Goal: Task Accomplishment & Management: Use online tool/utility

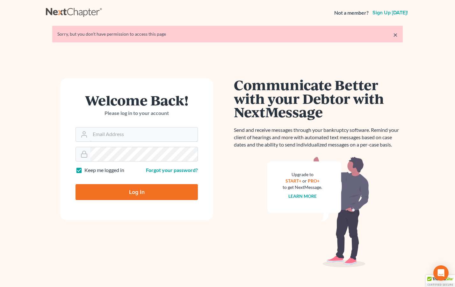
type input "[EMAIL_ADDRESS][DOMAIN_NAME]"
click at [131, 197] on input "Log In" at bounding box center [136, 192] width 122 height 16
type input "Thinking..."
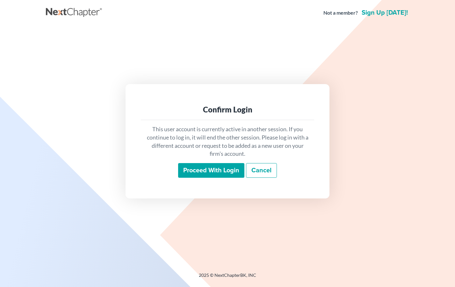
click at [218, 173] on input "Proceed with login" at bounding box center [211, 170] width 66 height 15
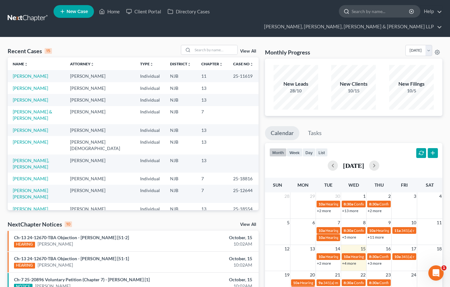
click at [352, 17] on input "search" at bounding box center [381, 11] width 58 height 12
type input "perna"
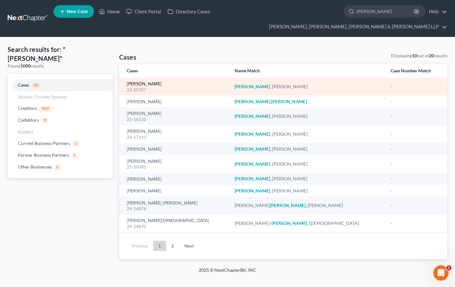
click at [146, 82] on link "Perna, Joseph" at bounding box center [144, 84] width 35 height 4
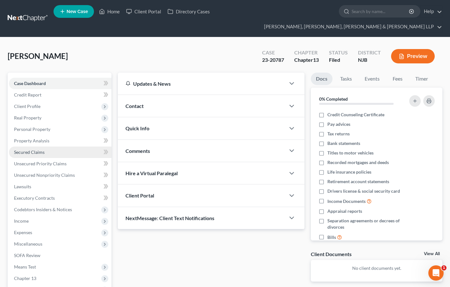
click at [45, 146] on link "Secured Claims" at bounding box center [60, 151] width 103 height 11
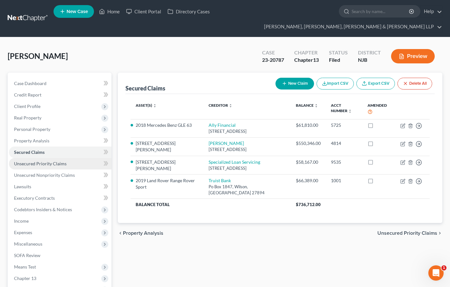
click at [62, 161] on span "Unsecured Priority Claims" at bounding box center [40, 163] width 53 height 5
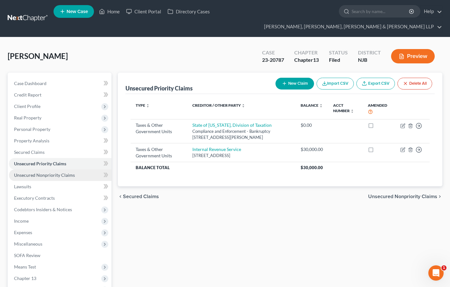
click at [61, 172] on span "Unsecured Nonpriority Claims" at bounding box center [44, 174] width 61 height 5
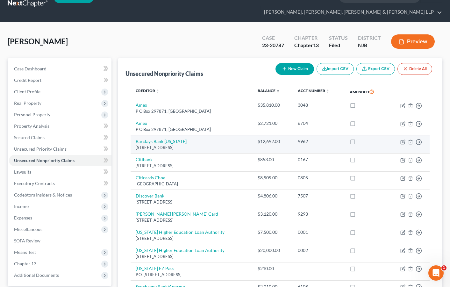
scroll to position [11, 0]
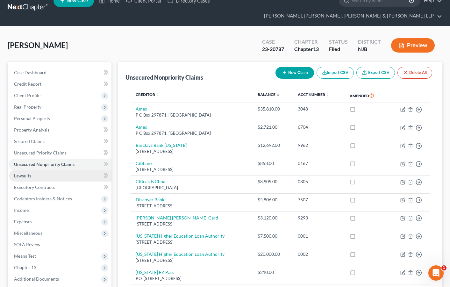
click at [47, 170] on link "Lawsuits" at bounding box center [60, 175] width 103 height 11
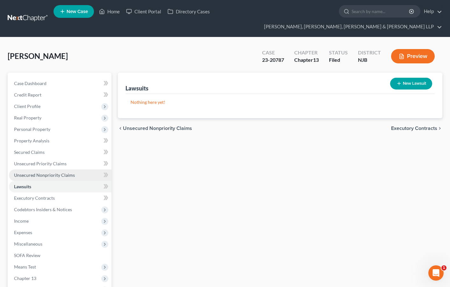
click at [43, 172] on span "Unsecured Nonpriority Claims" at bounding box center [44, 174] width 61 height 5
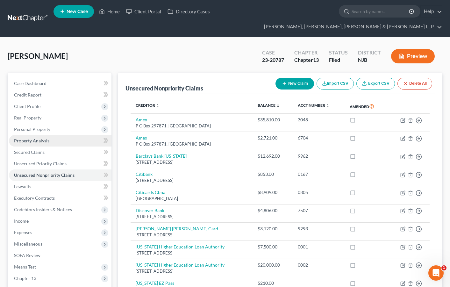
click at [48, 138] on span "Property Analysis" at bounding box center [31, 140] width 35 height 5
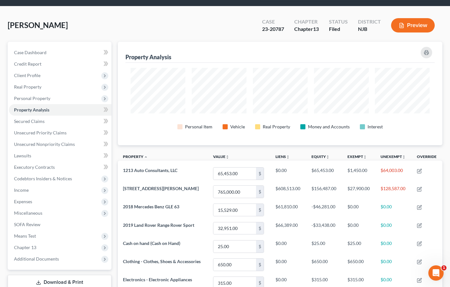
scroll to position [96, 0]
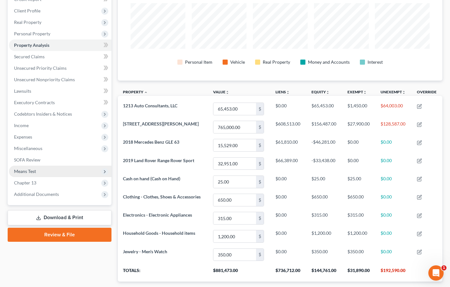
click at [30, 168] on span "Means Test" at bounding box center [25, 170] width 22 height 5
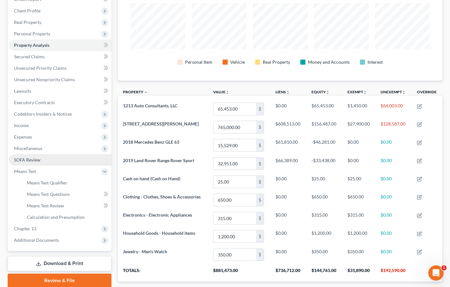
click at [39, 157] on span "SOFA Review" at bounding box center [27, 159] width 26 height 5
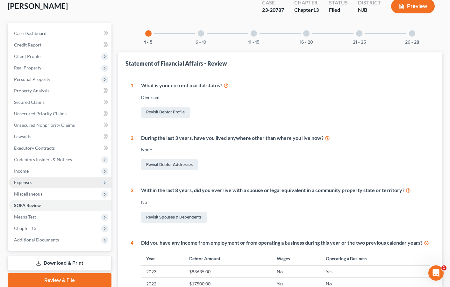
scroll to position [159, 0]
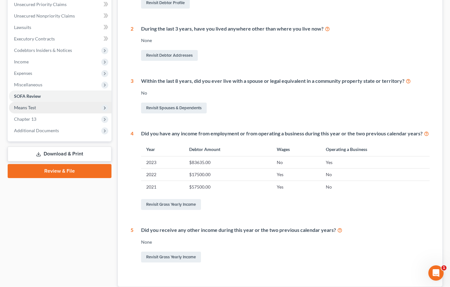
click at [30, 102] on span "Means Test" at bounding box center [60, 107] width 103 height 11
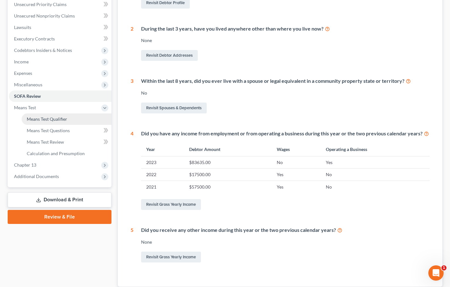
click at [44, 113] on link "Means Test Qualifier" at bounding box center [67, 118] width 90 height 11
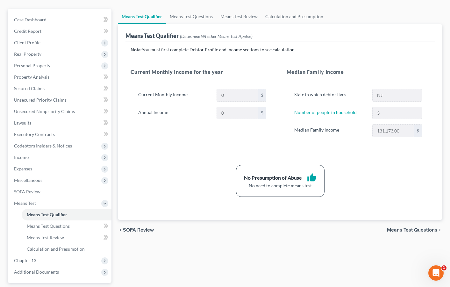
scroll to position [96, 0]
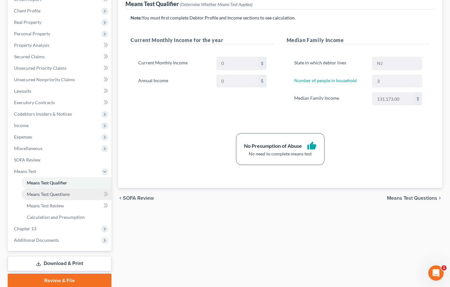
click at [42, 191] on span "Means Test Questions" at bounding box center [48, 193] width 43 height 5
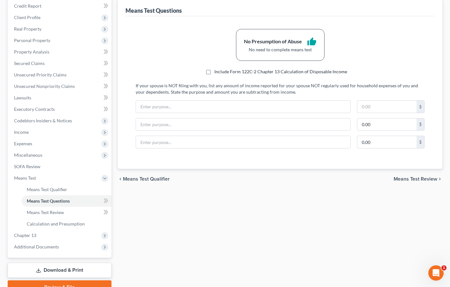
scroll to position [96, 0]
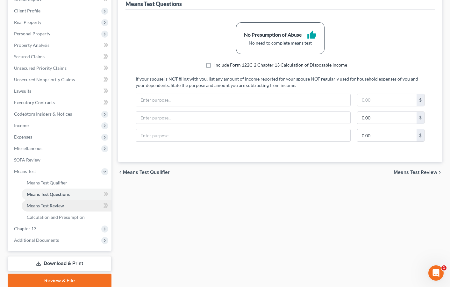
click at [66, 200] on link "Means Test Review" at bounding box center [67, 205] width 90 height 11
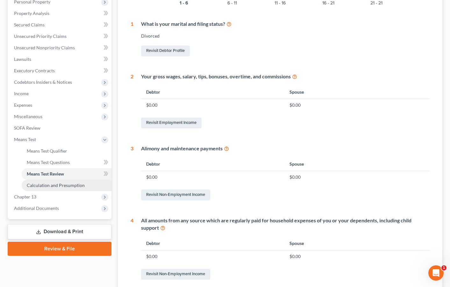
click at [56, 180] on link "Calculation and Presumption" at bounding box center [67, 185] width 90 height 11
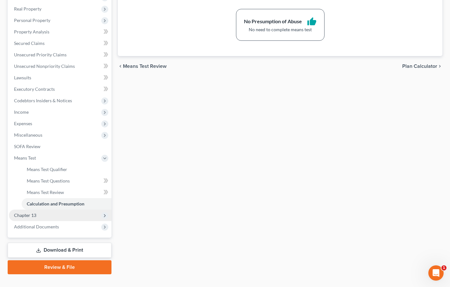
click at [39, 210] on span "Chapter 13" at bounding box center [60, 215] width 103 height 11
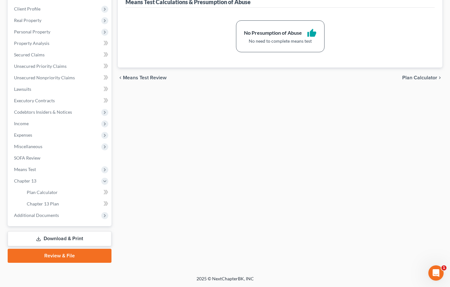
scroll to position [86, 0]
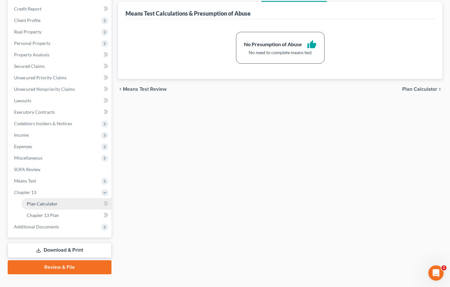
click at [52, 198] on link "Plan Calculator" at bounding box center [67, 203] width 90 height 11
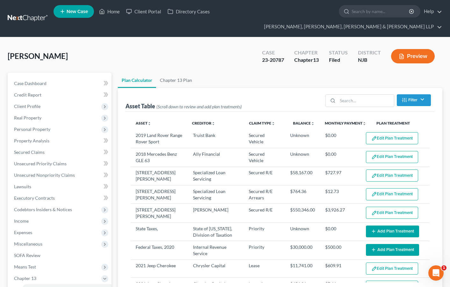
select select "59"
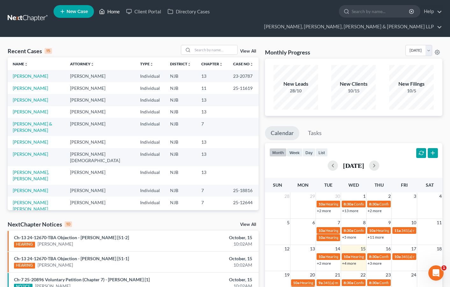
click at [112, 12] on link "Home" at bounding box center [109, 11] width 27 height 11
click at [184, 12] on link "Directory Cases" at bounding box center [188, 11] width 49 height 11
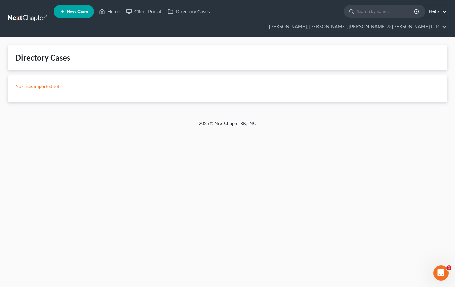
click at [425, 11] on link "Help" at bounding box center [435, 11] width 21 height 11
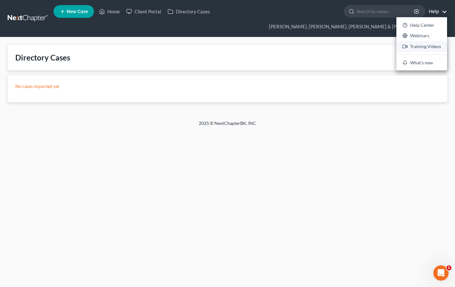
click at [396, 46] on link "Training Videos" at bounding box center [421, 46] width 51 height 11
